Goal: Task Accomplishment & Management: Manage account settings

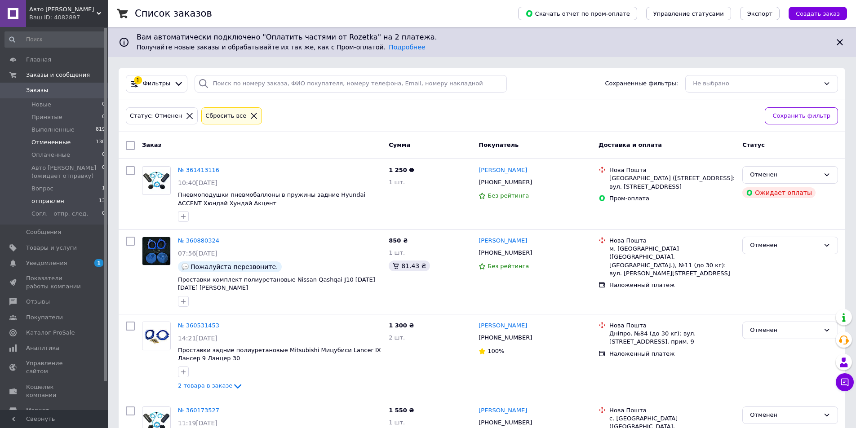
click at [68, 202] on li "отправлен 13" at bounding box center [55, 201] width 111 height 13
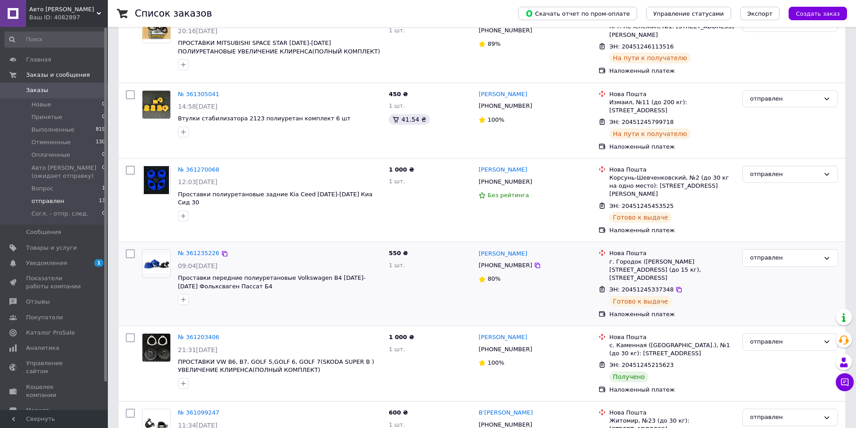
scroll to position [701, 0]
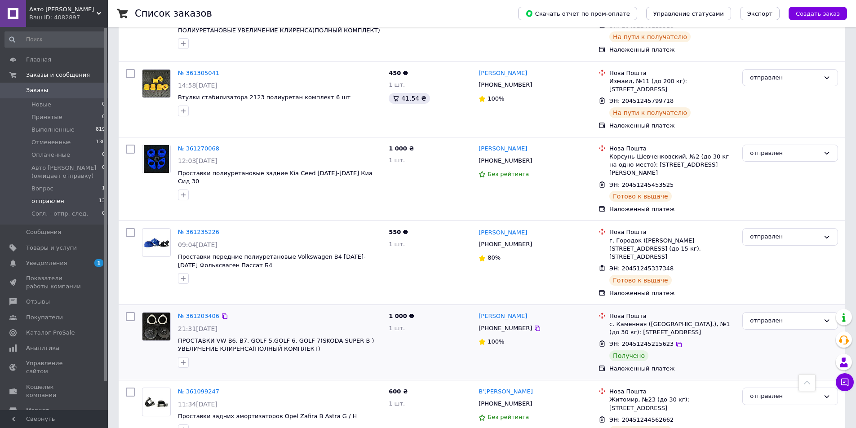
drag, startPoint x: 792, startPoint y: 291, endPoint x: 785, endPoint y: 300, distance: 11.2
click at [791, 316] on div "отправлен" at bounding box center [785, 320] width 70 height 9
click at [774, 348] on li "Выполнен" at bounding box center [790, 356] width 95 height 17
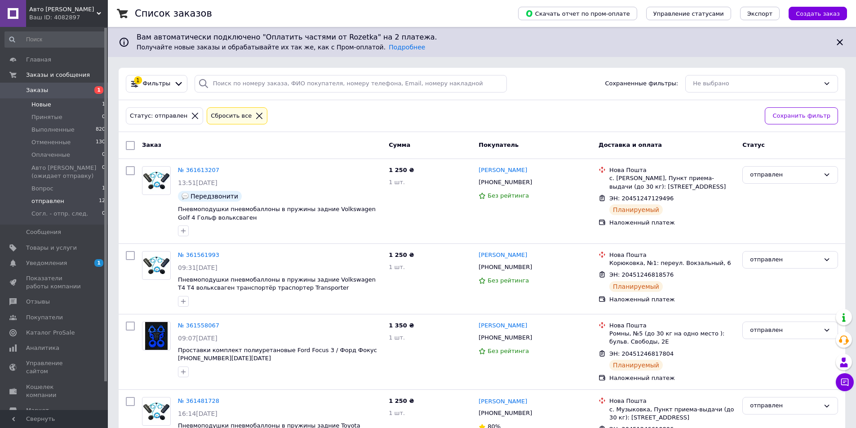
click at [83, 103] on li "Новые 1" at bounding box center [55, 104] width 111 height 13
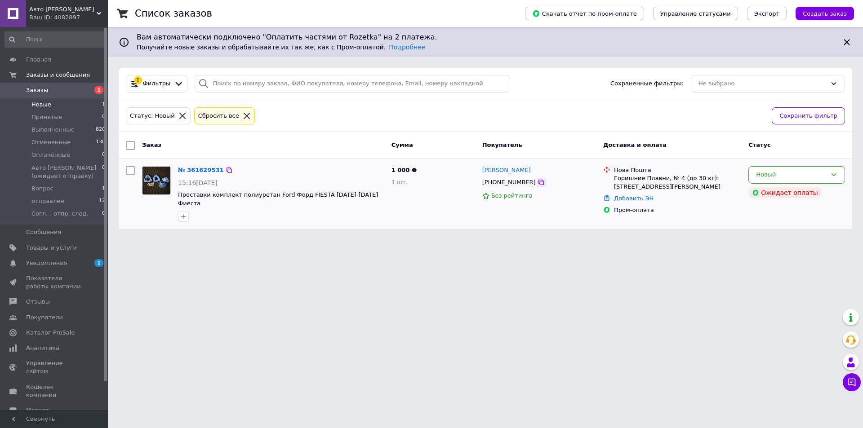
click at [537, 180] on icon at bounding box center [540, 182] width 7 height 7
drag, startPoint x: 414, startPoint y: 168, endPoint x: 175, endPoint y: 196, distance: 240.2
click at [175, 196] on div "№ 361629531 15:16, 12.09.2025 Проставки комплект полиуретан Ford Форд FIESTA 20…" at bounding box center [485, 194] width 726 height 63
copy div "Проставки комплект полиуретан Ford Форд FIESTA 2002-2008 Фиеста 1 000 ₴"
click at [770, 173] on div "Новый" at bounding box center [791, 174] width 71 height 9
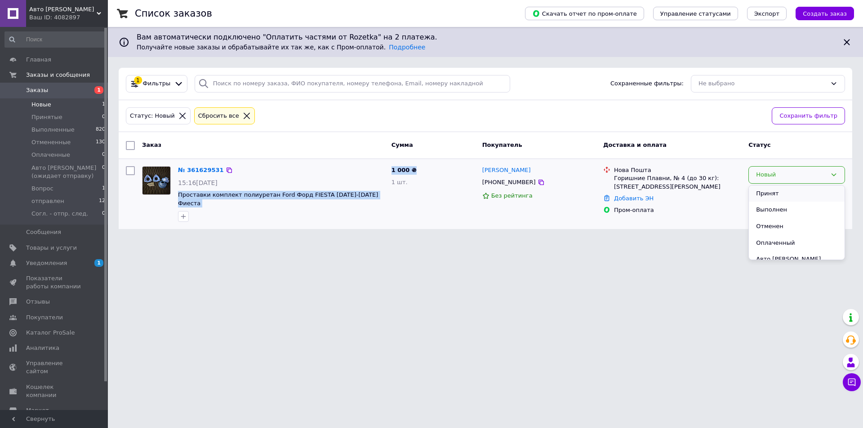
click at [757, 191] on li "Принят" at bounding box center [797, 194] width 96 height 17
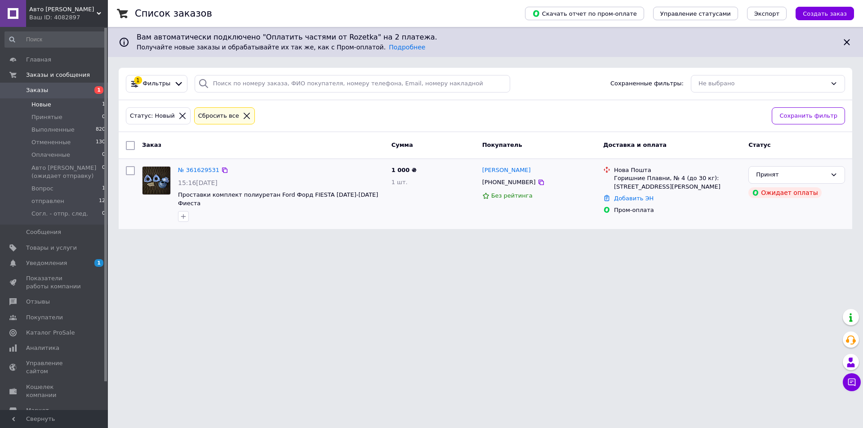
click at [190, 165] on div "№ 361629531" at bounding box center [198, 170] width 43 height 10
click at [191, 167] on link "№ 361629531" at bounding box center [198, 170] width 41 height 7
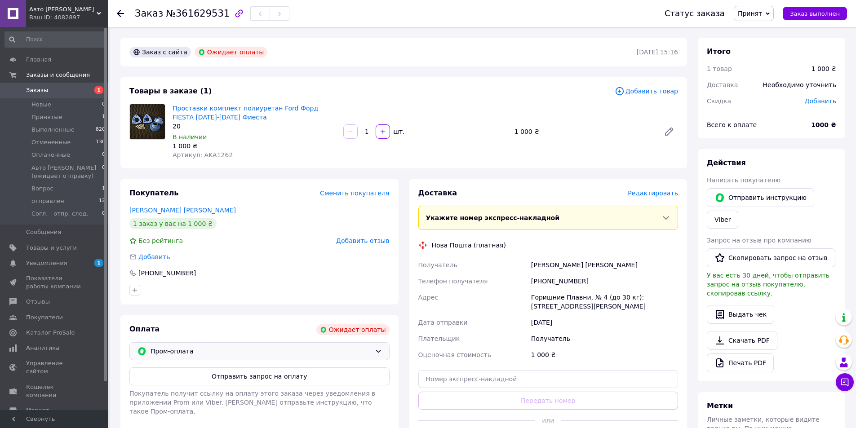
click at [269, 354] on span "Пром-оплата" at bounding box center [261, 351] width 221 height 10
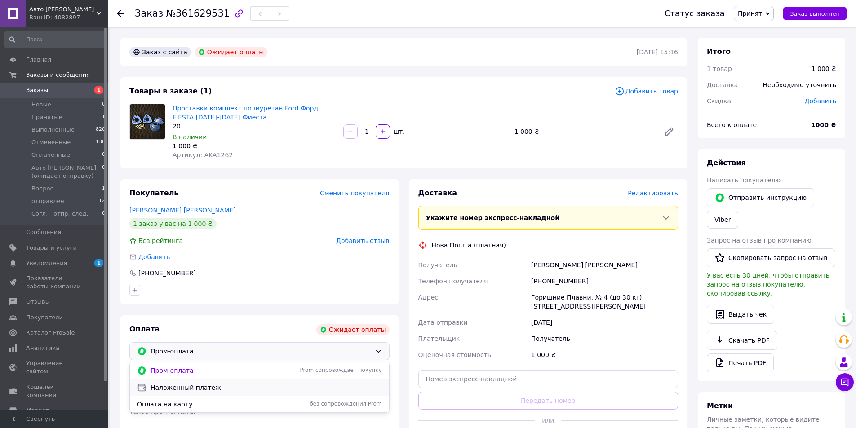
click at [212, 386] on span "Наложенный платеж" at bounding box center [266, 387] width 231 height 9
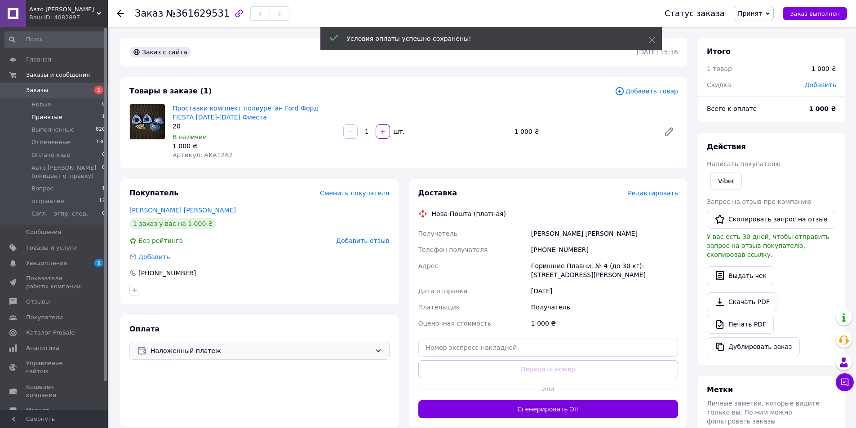
click at [87, 114] on li "Принятые 1" at bounding box center [55, 117] width 111 height 13
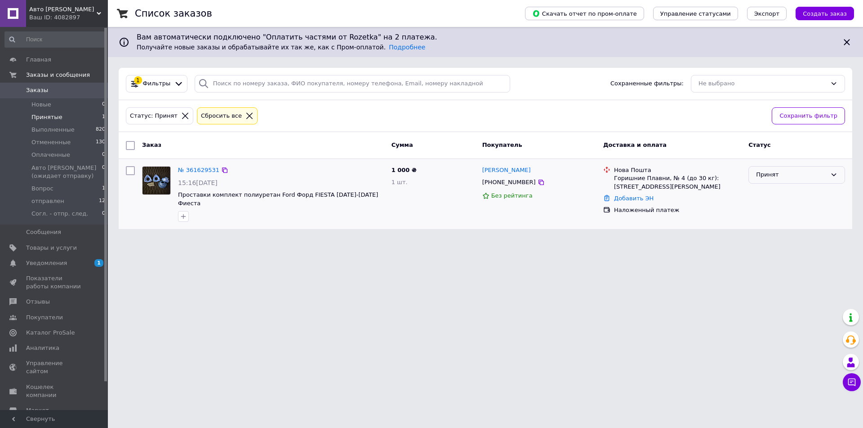
click at [777, 174] on div "Принят" at bounding box center [791, 174] width 71 height 9
drag, startPoint x: 489, startPoint y: 183, endPoint x: 540, endPoint y: 184, distance: 51.2
click at [540, 184] on div "[PHONE_NUMBER]" at bounding box center [538, 182] width 115 height 10
copy div "80986140421"
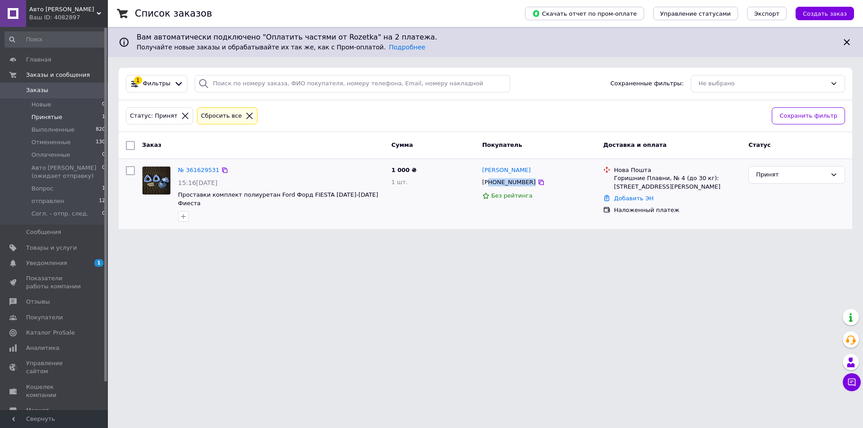
drag, startPoint x: 554, startPoint y: 170, endPoint x: 481, endPoint y: 168, distance: 72.8
click at [481, 168] on div "Андрій Крикуновський" at bounding box center [538, 170] width 115 height 10
copy link "Андрій Крикуновський"
drag, startPoint x: 648, startPoint y: 188, endPoint x: 612, endPoint y: 179, distance: 37.5
click at [612, 179] on div "Нова Пошта Горишние Плавни, № 4 (до 30 кг): ул. Горняков, 25" at bounding box center [677, 178] width 131 height 25
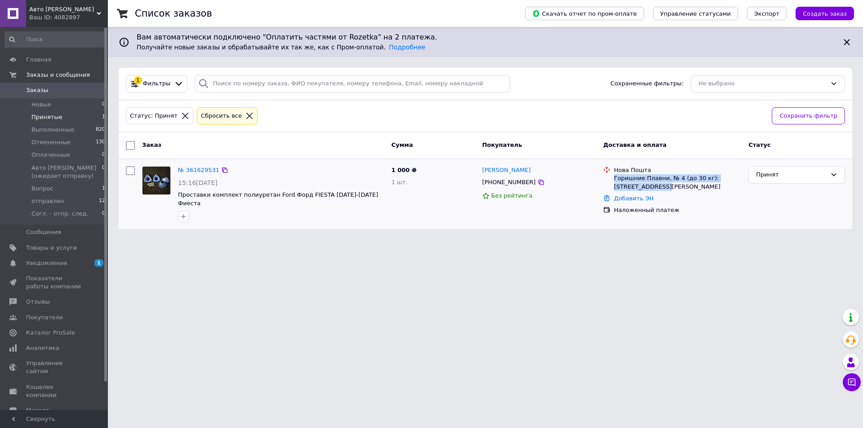
copy div "Горишние Плавни, № 4 (до 30 кг): [STREET_ADDRESS][PERSON_NAME]"
drag, startPoint x: 360, startPoint y: 196, endPoint x: 365, endPoint y: 198, distance: 5.6
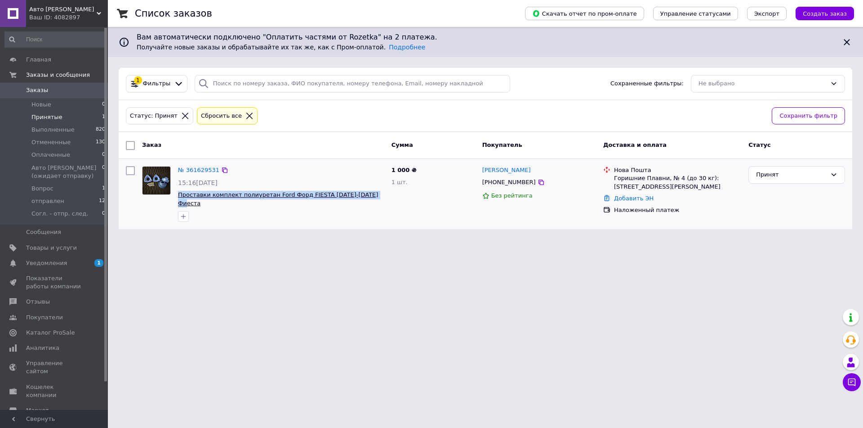
drag, startPoint x: 363, startPoint y: 195, endPoint x: 180, endPoint y: 193, distance: 182.9
click at [180, 193] on span "Проставки комплект полиуретан Ford Форд FIESTA [DATE]-[DATE] Фиеста" at bounding box center [281, 199] width 206 height 17
copy span "Проставки комплект полиуретан Ford Форд FIESTA [DATE]-[DATE] Фиеста"
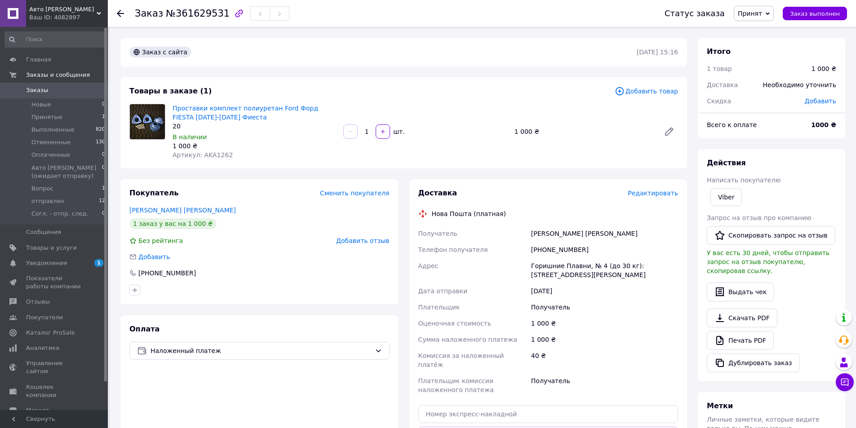
click at [208, 156] on span "Артикул: AKA1262" at bounding box center [203, 154] width 60 height 7
copy span "AKA1262"
